Goal: Transaction & Acquisition: Obtain resource

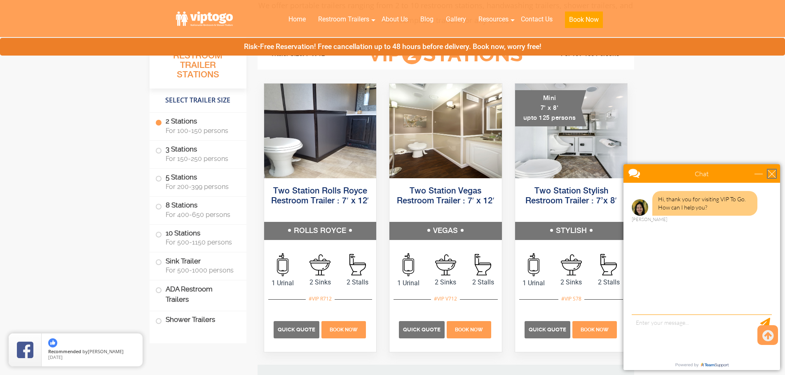
click at [772, 171] on div "close" at bounding box center [771, 174] width 8 height 8
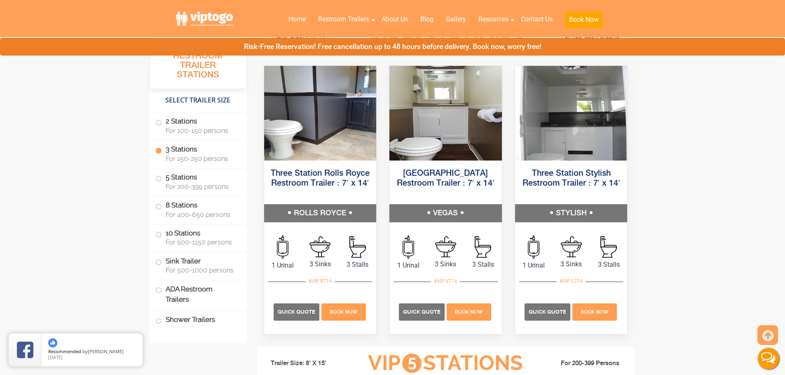
scroll to position [947, 0]
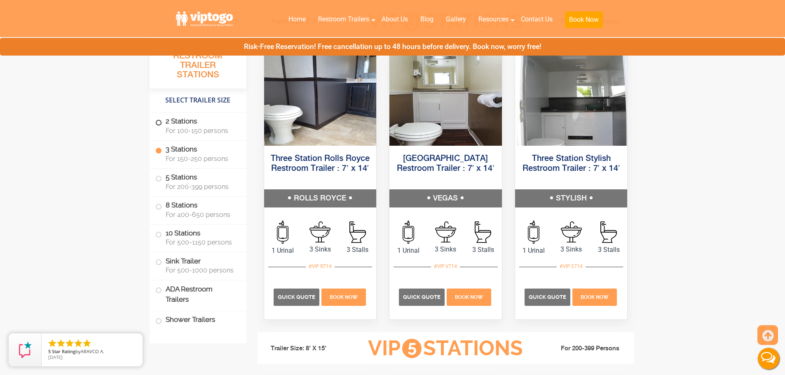
click at [209, 128] on span "For 100-150 persons" at bounding box center [201, 131] width 71 height 8
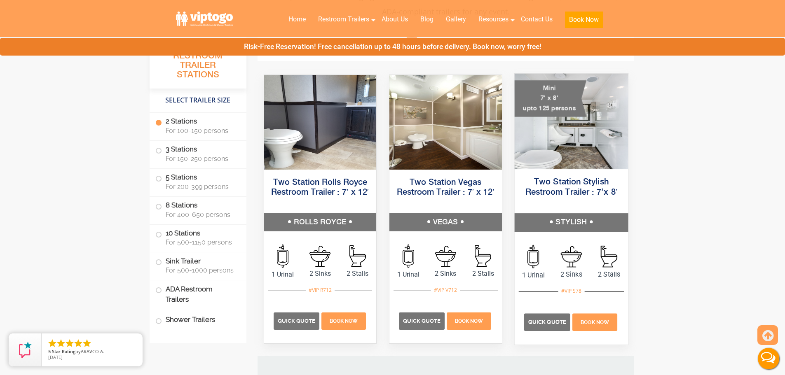
scroll to position [375, 0]
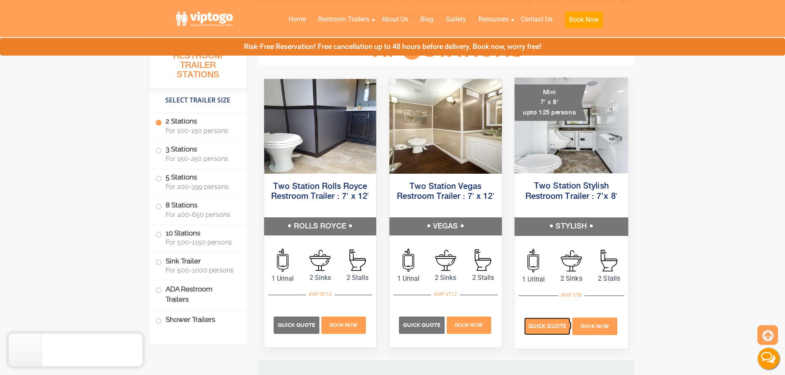
click at [554, 325] on span "Quick Quote" at bounding box center [547, 326] width 38 height 6
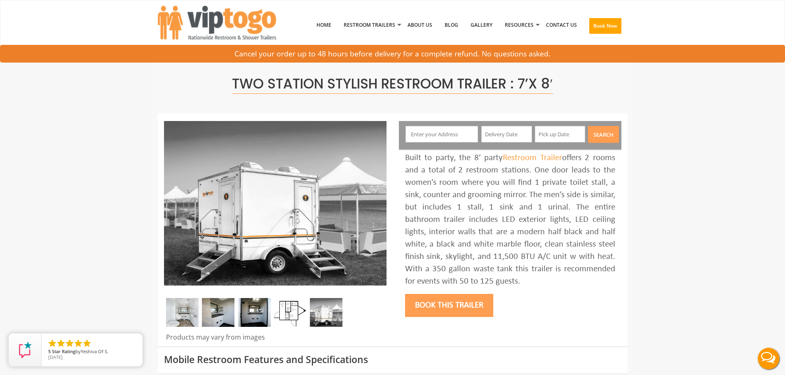
click at [291, 311] on img at bounding box center [290, 312] width 33 height 29
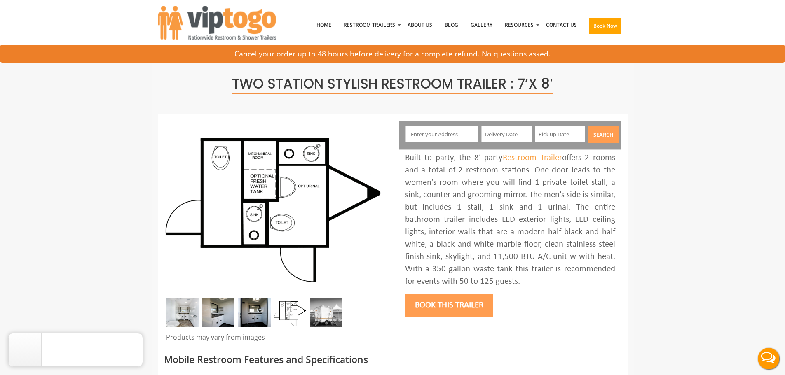
click at [221, 315] on img at bounding box center [218, 312] width 33 height 29
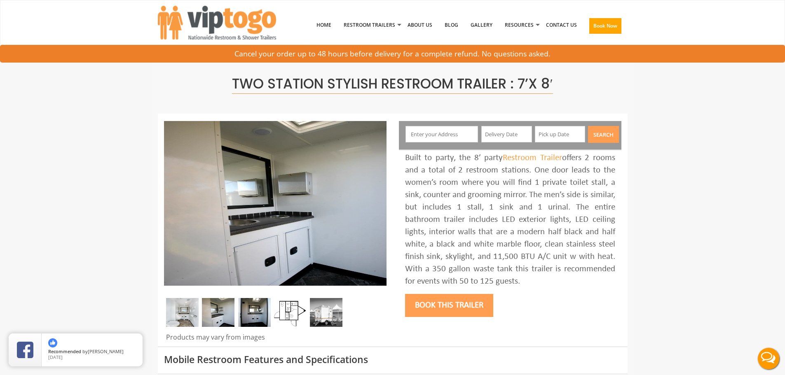
click at [251, 314] on img at bounding box center [254, 312] width 33 height 29
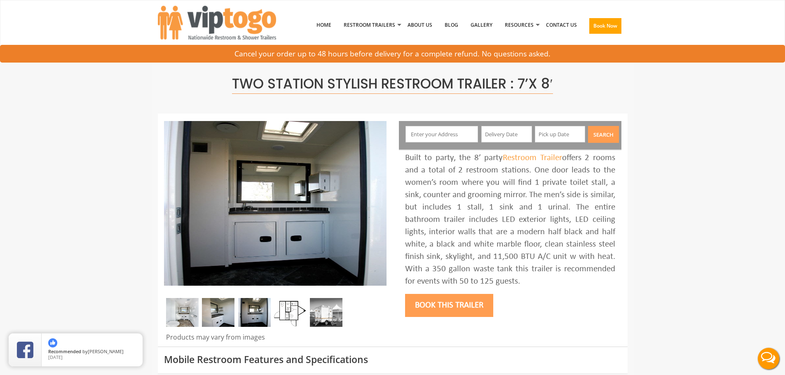
click at [329, 319] on img at bounding box center [326, 312] width 33 height 29
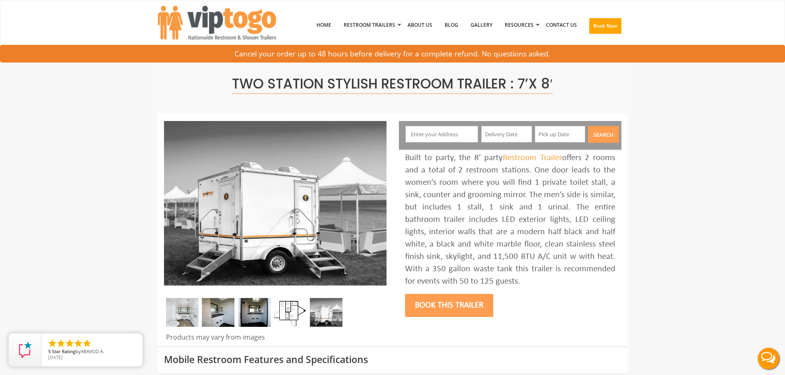
click at [190, 314] on img at bounding box center [182, 312] width 33 height 29
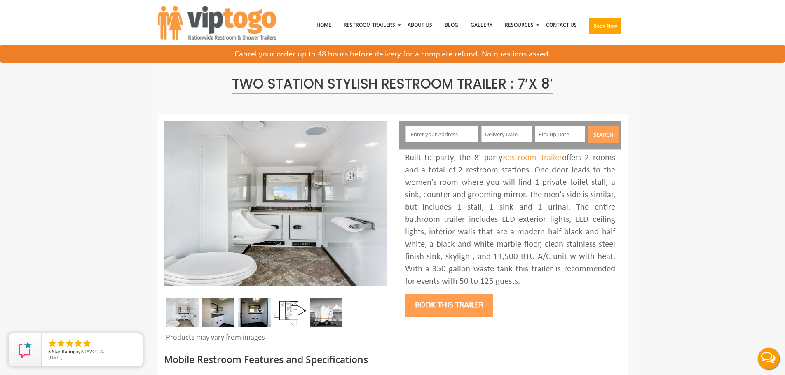
click at [208, 314] on img at bounding box center [218, 312] width 33 height 29
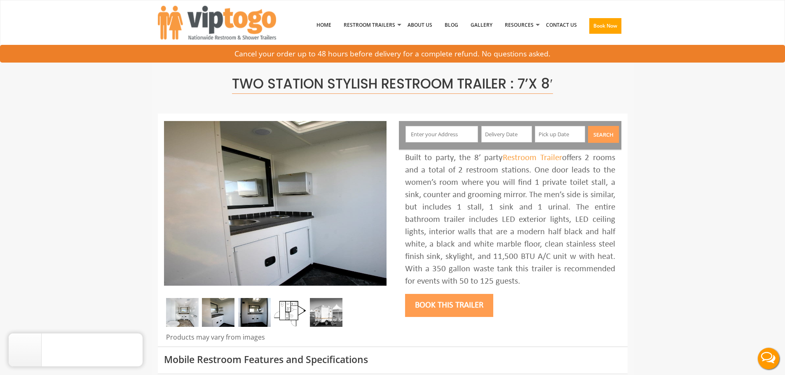
click at [181, 320] on img at bounding box center [182, 312] width 33 height 29
